Goal: Information Seeking & Learning: Check status

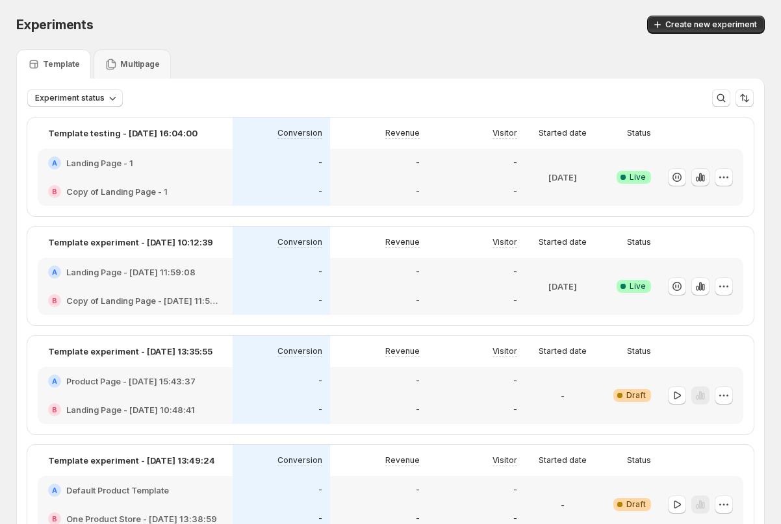
click at [697, 177] on icon "button" at bounding box center [700, 177] width 13 height 13
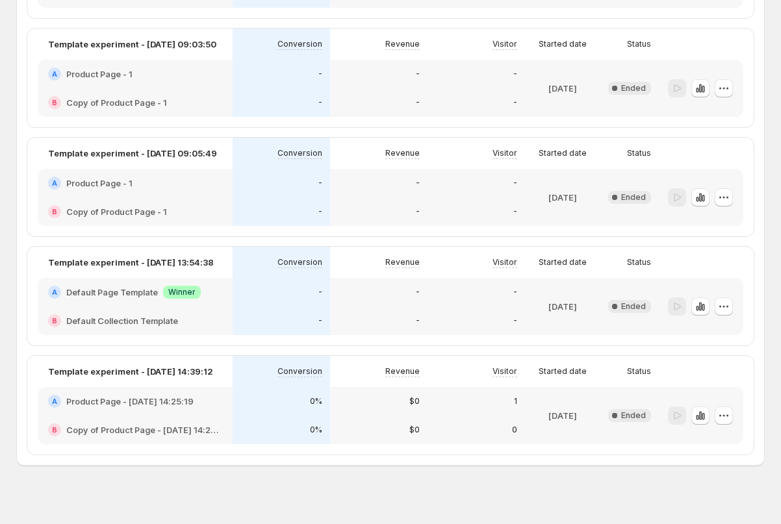
scroll to position [1737, 0]
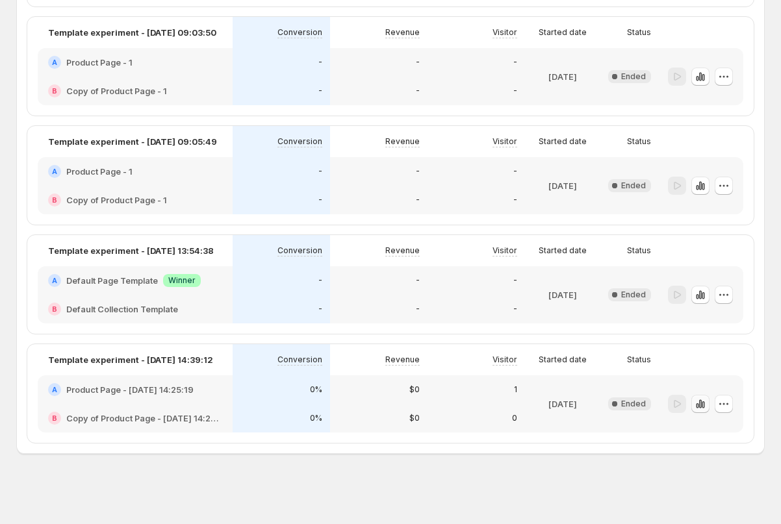
click at [700, 405] on icon "button" at bounding box center [700, 403] width 3 height 8
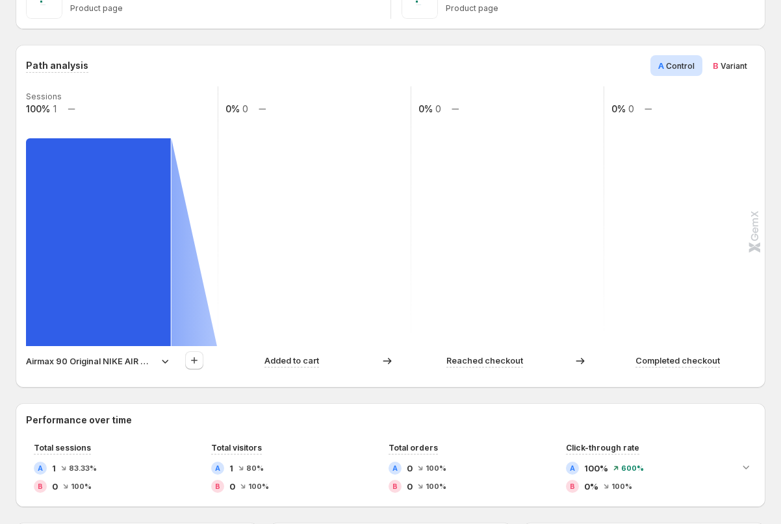
scroll to position [253, 0]
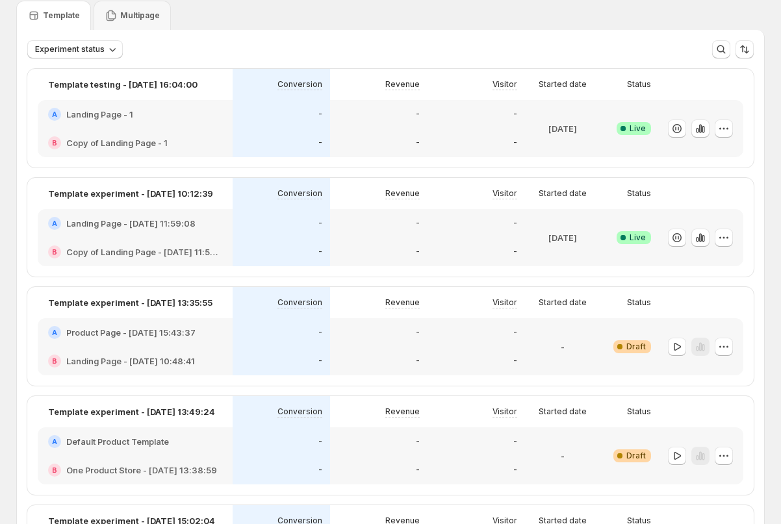
scroll to position [55, 0]
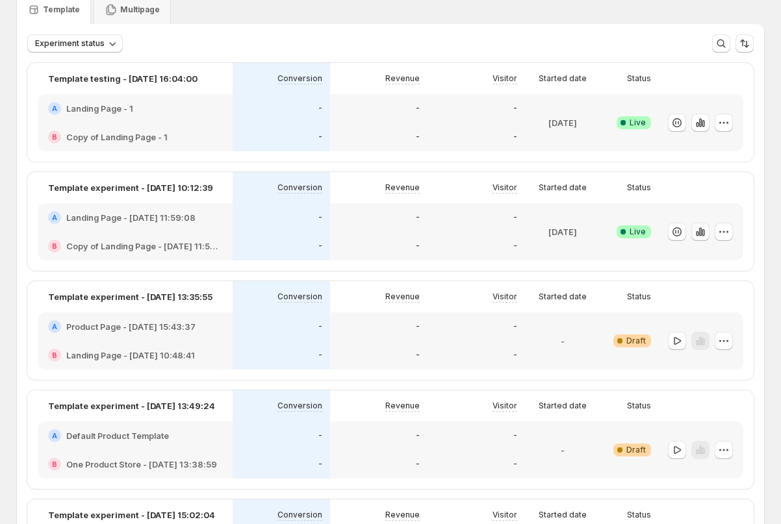
click at [698, 232] on icon "button" at bounding box center [696, 233] width 3 height 5
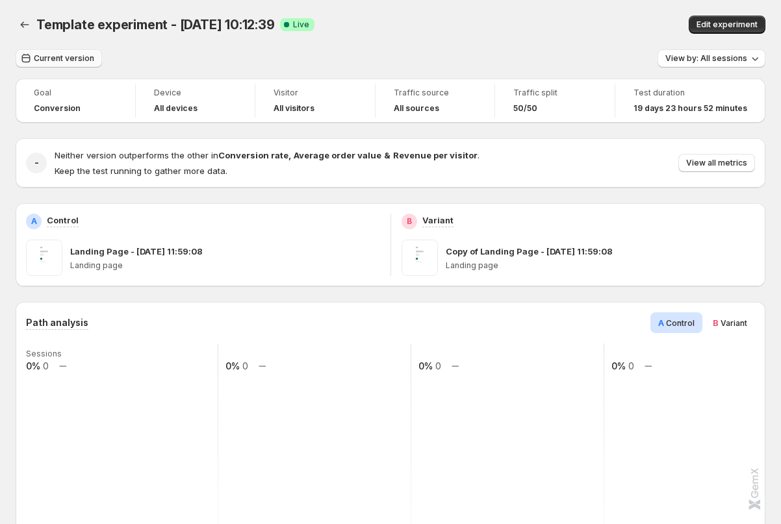
click at [70, 57] on span "Current version" at bounding box center [64, 58] width 60 height 10
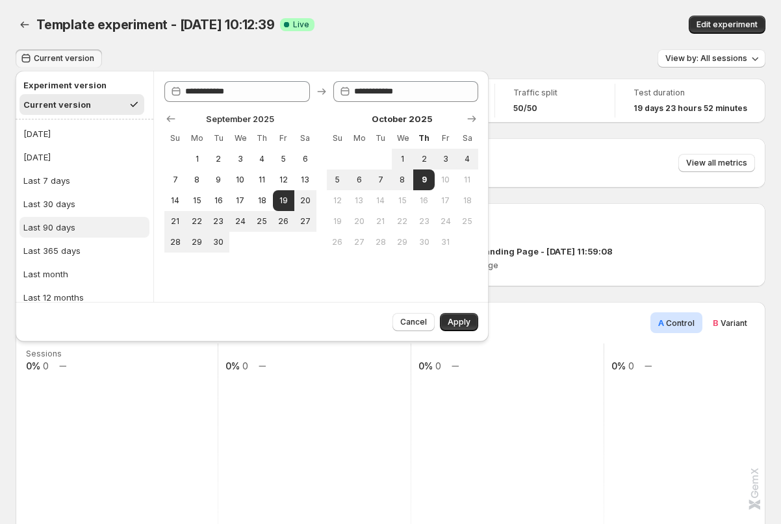
click at [69, 225] on div "Last 90 days" at bounding box center [49, 227] width 52 height 13
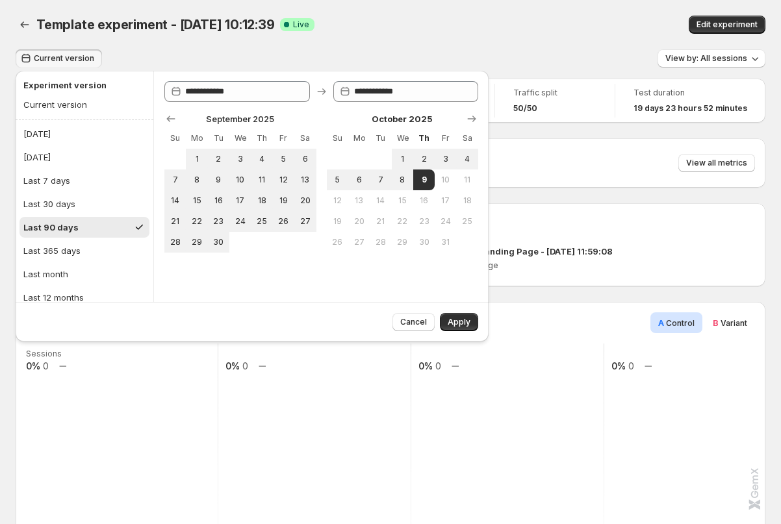
type input "**********"
click at [455, 311] on div "Cancel Apply" at bounding box center [432, 319] width 91 height 23
click at [455, 324] on span "Apply" at bounding box center [458, 322] width 23 height 10
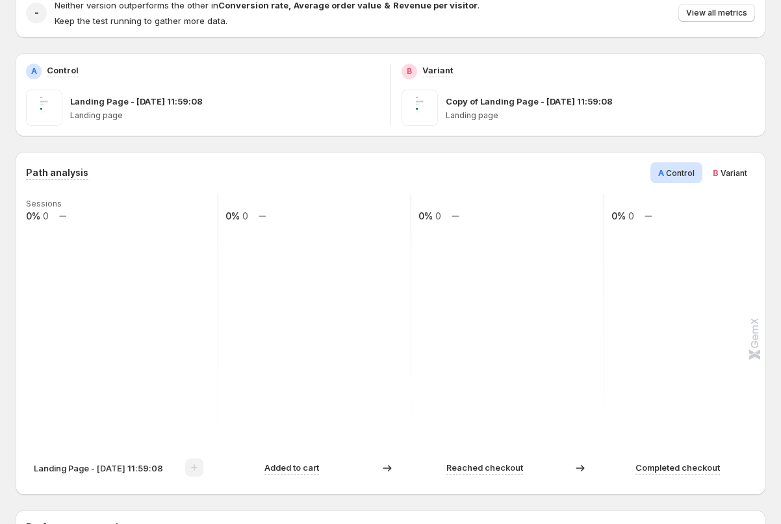
scroll to position [257, 0]
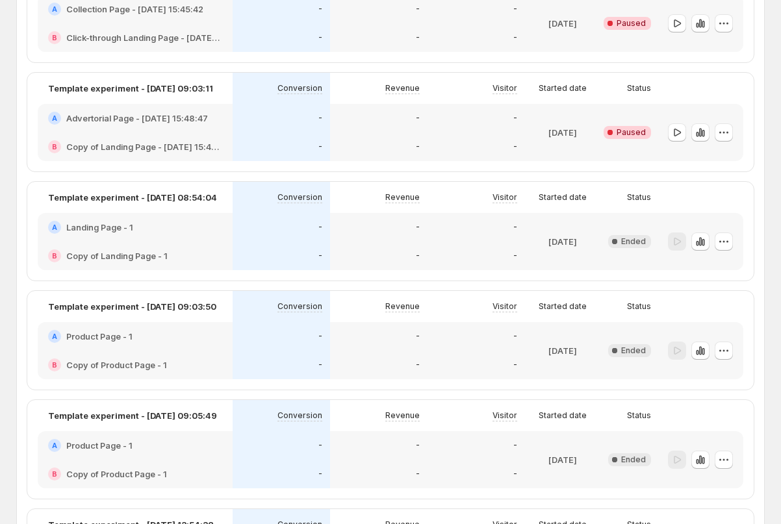
scroll to position [1737, 0]
